Goal: Information Seeking & Learning: Learn about a topic

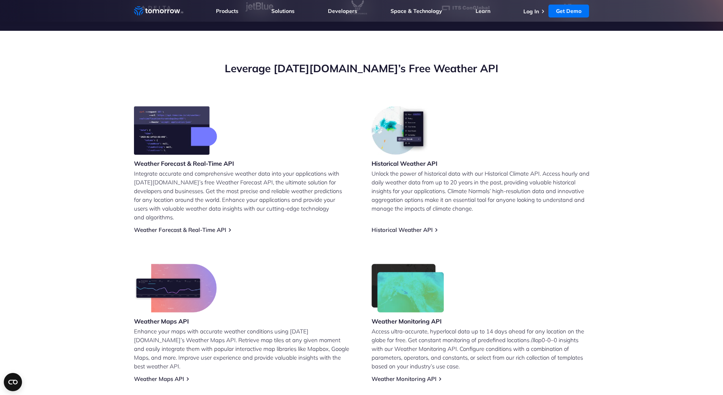
scroll to position [152, 0]
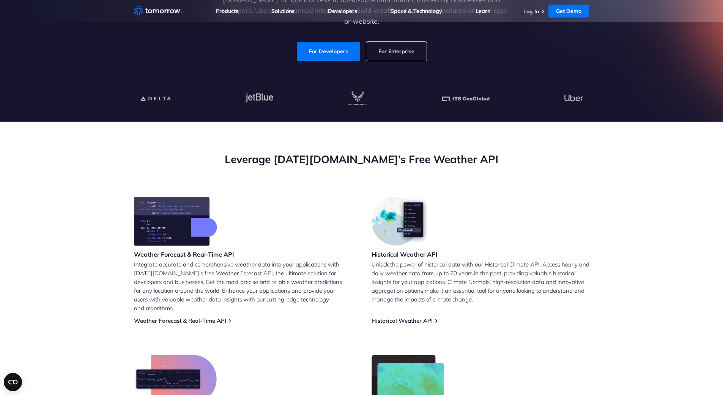
drag, startPoint x: 410, startPoint y: 251, endPoint x: 401, endPoint y: 238, distance: 16.3
click at [410, 251] on h3 "Historical Weather API" at bounding box center [405, 254] width 66 height 8
click at [399, 233] on img at bounding box center [401, 221] width 59 height 49
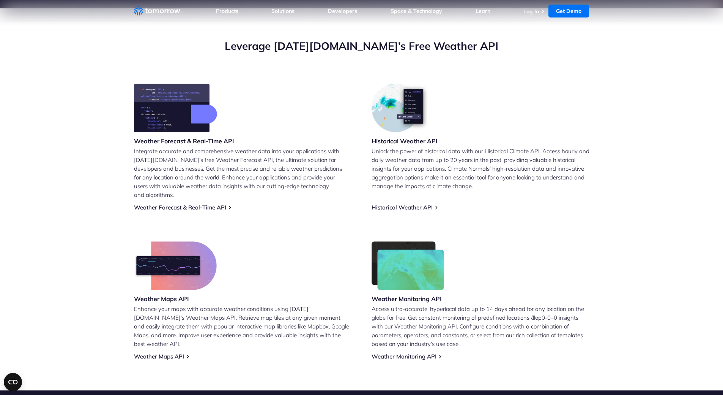
scroll to position [380, 0]
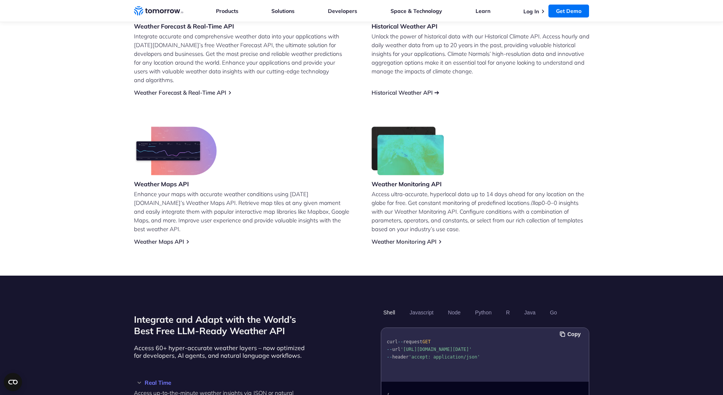
click at [411, 89] on link "Historical Weather API" at bounding box center [402, 92] width 61 height 7
